Goal: Navigation & Orientation: Find specific page/section

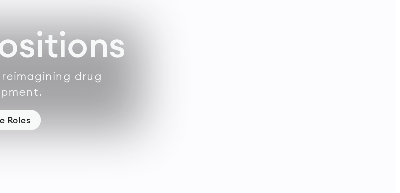
scroll to position [1687, 0]
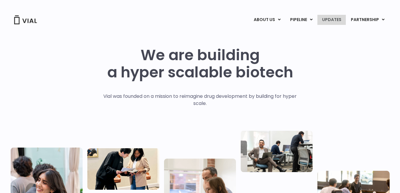
click at [329, 20] on link "UPDATES" at bounding box center [331, 20] width 28 height 10
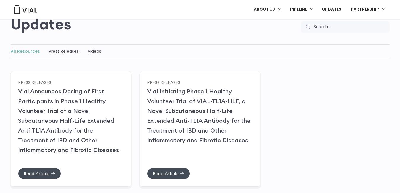
scroll to position [57, 0]
click at [90, 53] on link "Videos" at bounding box center [95, 52] width 14 height 6
